Goal: Information Seeking & Learning: Learn about a topic

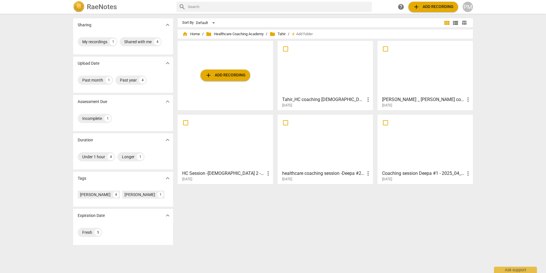
click at [21, 11] on div "RaeNotes search help add Add recording PM" at bounding box center [273, 7] width 546 height 14
click at [334, 75] on div at bounding box center [325, 68] width 91 height 51
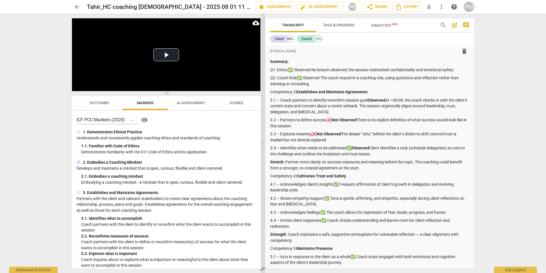
drag, startPoint x: 273, startPoint y: 145, endPoint x: 263, endPoint y: 145, distance: 10.3
click at [263, 145] on span at bounding box center [262, 143] width 3 height 259
click at [64, 107] on div "arrow_back Tahir_HC coaching [DEMOGRAPHIC_DATA] - 2025 08 01 11 00 EDT - Record…" at bounding box center [273, 136] width 546 height 273
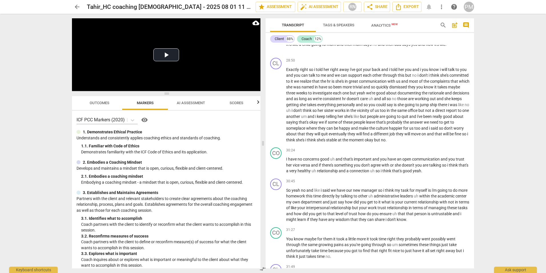
scroll to position [2914, 0]
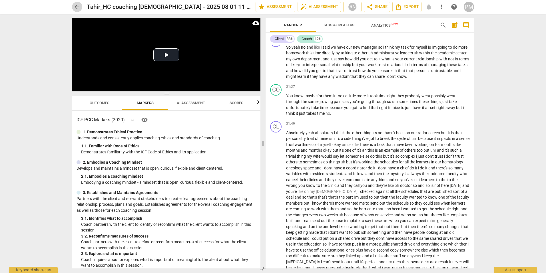
click at [76, 9] on span "arrow_back" at bounding box center [77, 6] width 7 height 7
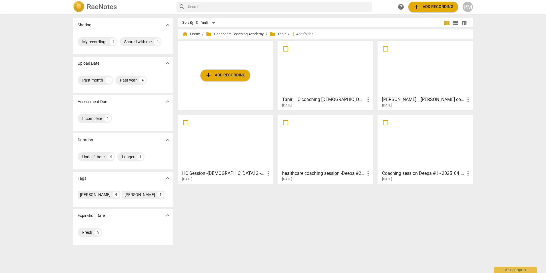
click at [427, 90] on div at bounding box center [425, 68] width 91 height 51
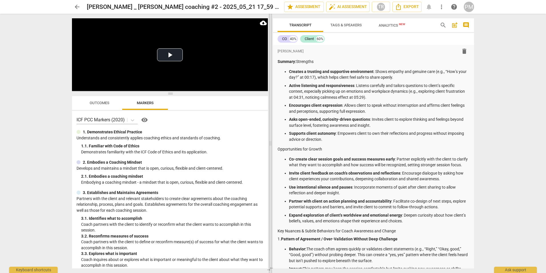
drag, startPoint x: 274, startPoint y: 145, endPoint x: 271, endPoint y: 150, distance: 6.1
click at [271, 150] on span at bounding box center [270, 143] width 3 height 259
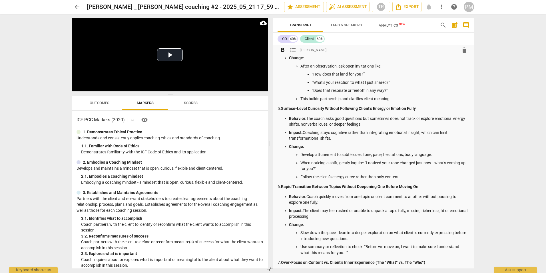
scroll to position [400, 0]
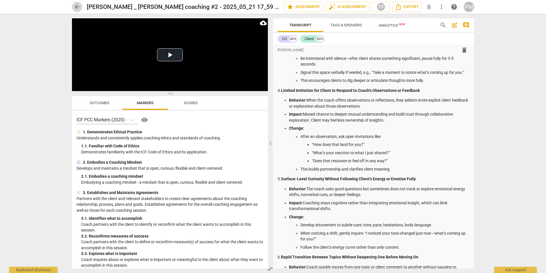
click at [75, 11] on button "arrow_back" at bounding box center [77, 7] width 10 height 10
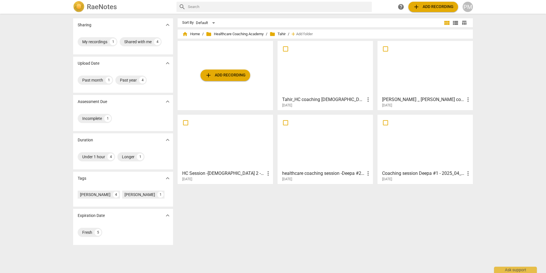
click at [426, 91] on div at bounding box center [425, 68] width 91 height 51
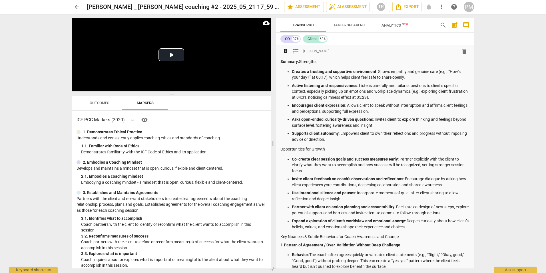
click at [353, 162] on p "Co-create clear session goals and success measures early : Partner explicitly w…" at bounding box center [381, 165] width 178 height 18
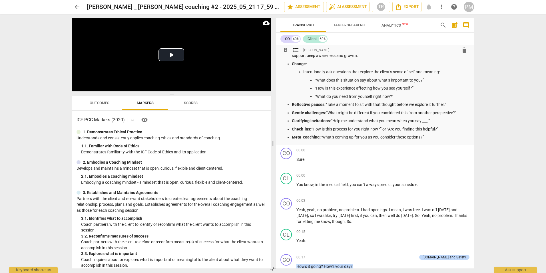
scroll to position [714, 0]
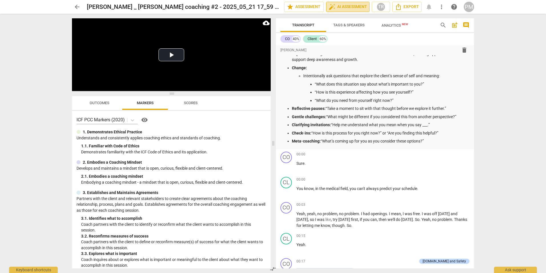
click at [346, 8] on span "auto_fix_high AI Assessment" at bounding box center [348, 6] width 38 height 7
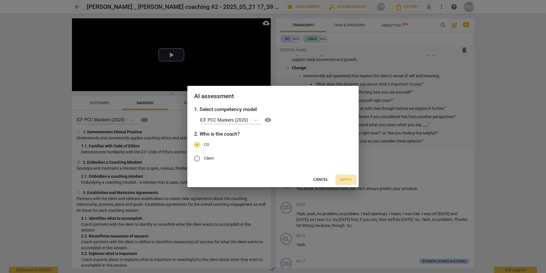
click at [346, 179] on span "Apply" at bounding box center [346, 180] width 12 height 6
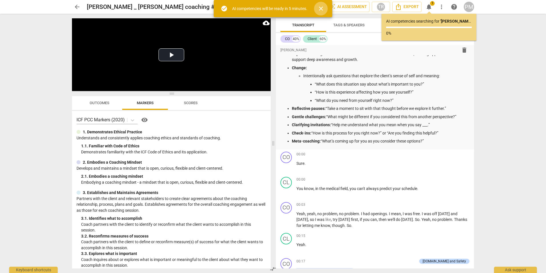
click at [321, 11] on span "close" at bounding box center [321, 8] width 7 height 7
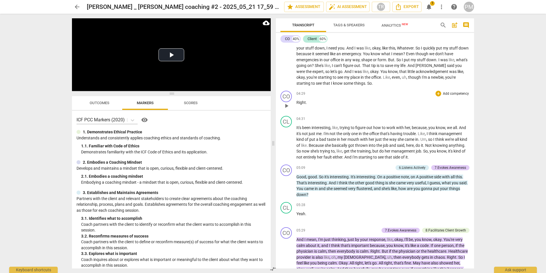
scroll to position [1543, 0]
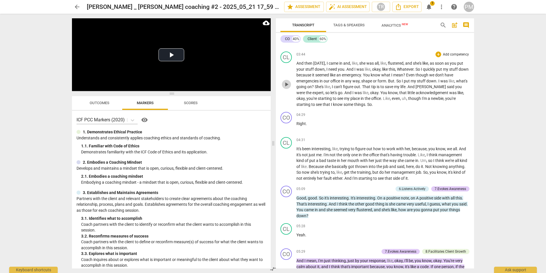
click at [284, 88] on span "play_arrow" at bounding box center [286, 84] width 7 height 7
click at [285, 88] on span "pause" at bounding box center [286, 84] width 7 height 7
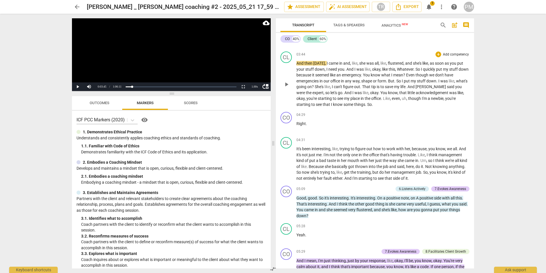
drag, startPoint x: 288, startPoint y: 90, endPoint x: 290, endPoint y: 95, distance: 5.2
click at [288, 88] on span "play_arrow" at bounding box center [286, 84] width 7 height 7
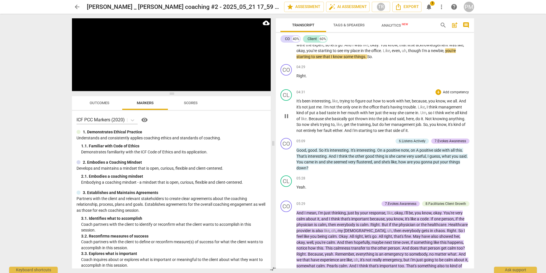
scroll to position [1600, 0]
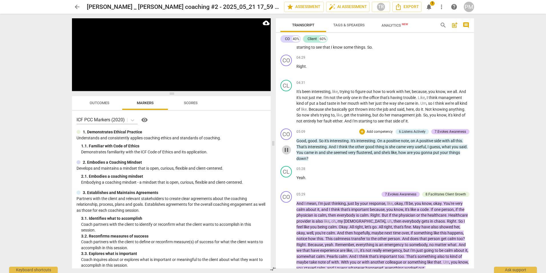
click at [287, 153] on span "pause" at bounding box center [286, 149] width 7 height 7
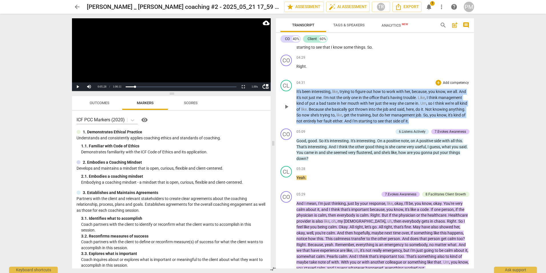
drag, startPoint x: 297, startPoint y: 99, endPoint x: 432, endPoint y: 126, distance: 138.0
click at [432, 124] on p "It's been interesting , like , trying to figure out how to work with her , beca…" at bounding box center [383, 106] width 173 height 35
click at [348, 171] on div "05:28 + Add competency keyboard_arrow_right" at bounding box center [383, 169] width 173 height 6
click at [325, 111] on span "Because" at bounding box center [317, 109] width 16 height 5
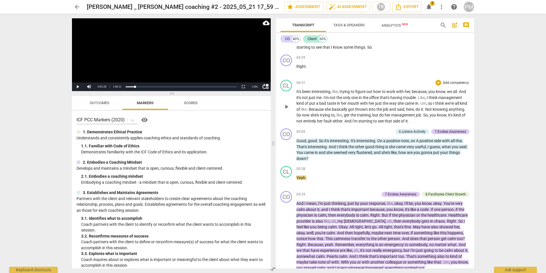
click at [342, 117] on span "like" at bounding box center [340, 115] width 6 height 5
click at [333, 123] on span "fault" at bounding box center [328, 121] width 9 height 5
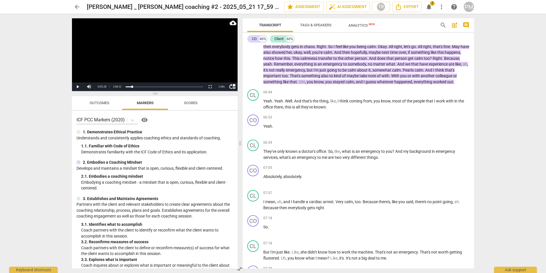
scroll to position [1554, 0]
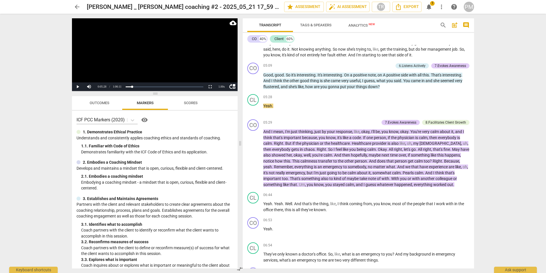
drag, startPoint x: 274, startPoint y: 144, endPoint x: 241, endPoint y: 142, distance: 33.2
click at [241, 142] on span at bounding box center [240, 143] width 3 height 259
click at [498, 61] on div "arrow_back [PERSON_NAME] _ [PERSON_NAME] coaching #2 - 2025_05_21 17_59 EDT - R…" at bounding box center [273, 136] width 546 height 273
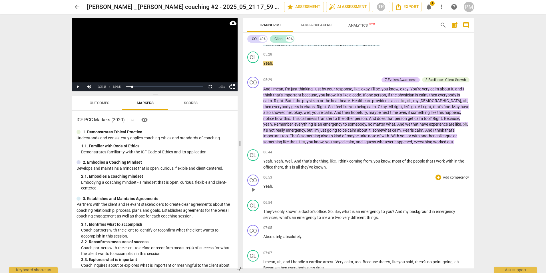
scroll to position [1583, 0]
